Goal: Task Accomplishment & Management: Use online tool/utility

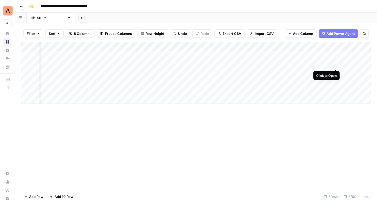
scroll to position [0, 130]
click at [336, 63] on div "Add Column" at bounding box center [196, 73] width 350 height 62
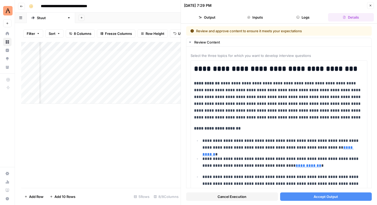
click at [212, 16] on button "Output" at bounding box center [207, 17] width 46 height 8
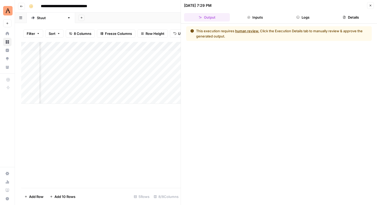
click at [306, 14] on button "Logs" at bounding box center [303, 17] width 46 height 8
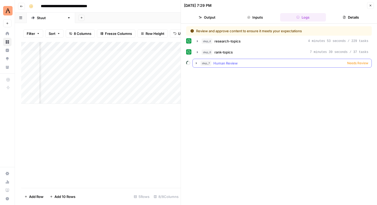
click at [196, 63] on icon "button" at bounding box center [196, 63] width 1 height 2
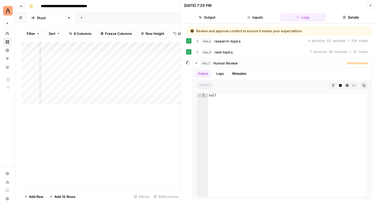
click at [214, 16] on button "Output" at bounding box center [207, 17] width 46 height 8
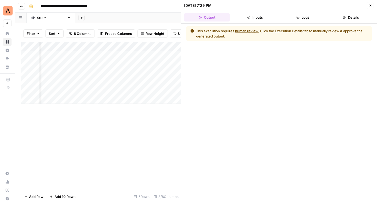
click at [356, 17] on button "Details" at bounding box center [351, 17] width 46 height 8
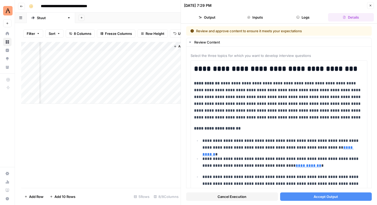
scroll to position [0, 309]
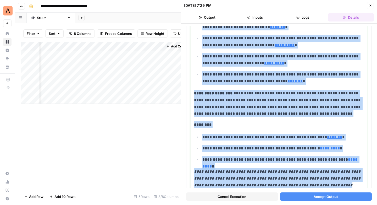
scroll to position [2936, 0]
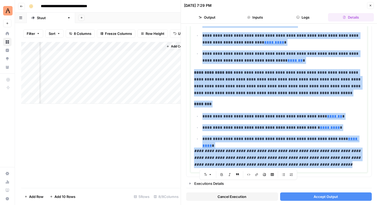
drag, startPoint x: 195, startPoint y: 127, endPoint x: 226, endPoint y: 205, distance: 83.5
click at [226, 205] on div "**********" at bounding box center [279, 114] width 196 height 181
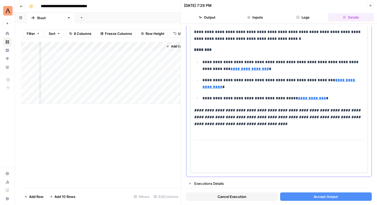
scroll to position [789, 0]
click at [325, 196] on span "Accept Output" at bounding box center [326, 196] width 24 height 5
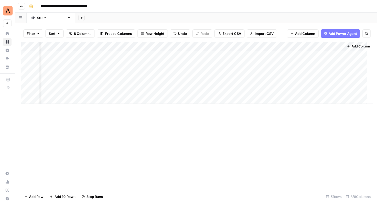
scroll to position [0, 124]
click at [304, 32] on span "Add Column" at bounding box center [303, 33] width 20 height 5
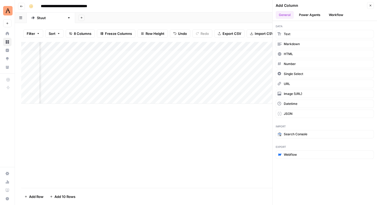
click at [370, 6] on icon "button" at bounding box center [370, 5] width 3 height 3
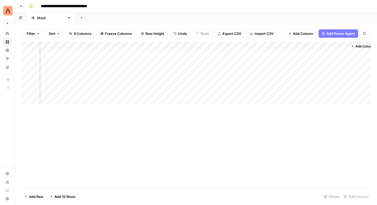
click at [250, 73] on div "Add Column" at bounding box center [196, 73] width 350 height 62
click at [235, 64] on div "Add Column" at bounding box center [196, 73] width 350 height 62
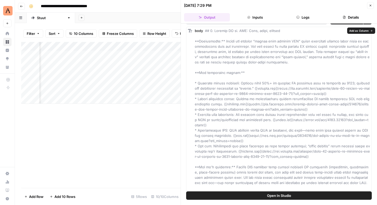
scroll to position [11, 0]
click at [371, 5] on icon "button" at bounding box center [371, 6] width 2 height 2
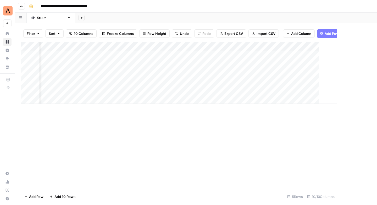
scroll to position [0, 218]
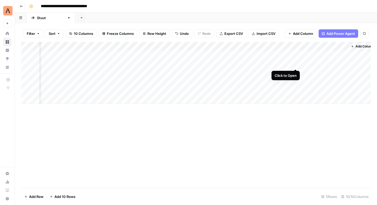
click at [295, 64] on div "Add Column" at bounding box center [196, 73] width 350 height 62
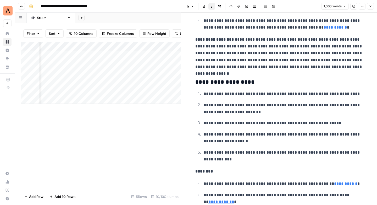
scroll to position [179, 0]
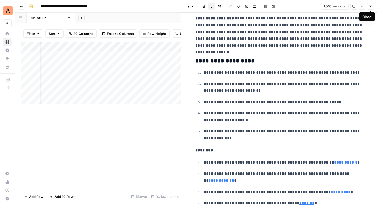
click at [371, 6] on icon "button" at bounding box center [370, 6] width 3 height 3
